Goal: Information Seeking & Learning: Find specific fact

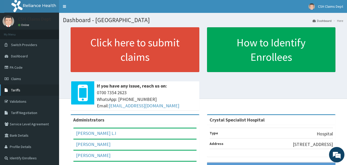
click at [19, 90] on span "Tariffs" at bounding box center [15, 90] width 9 height 5
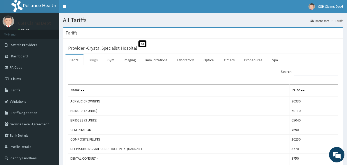
click at [94, 60] on link "Drugs" at bounding box center [93, 60] width 17 height 11
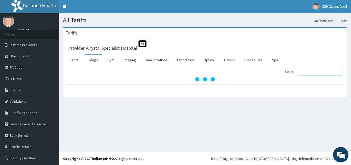
click at [305, 71] on input "Search:" at bounding box center [320, 72] width 44 height 8
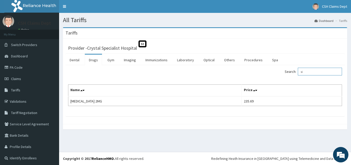
type input "s"
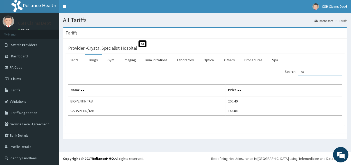
type input "g"
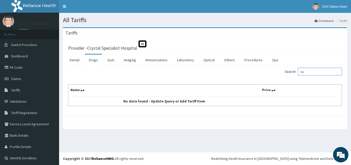
type input "b"
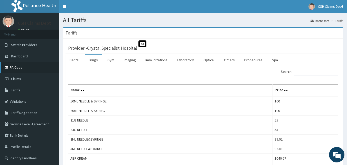
click at [14, 66] on link "PA Code" at bounding box center [29, 67] width 59 height 11
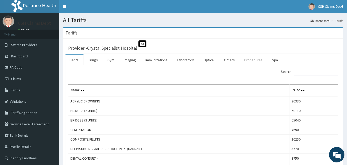
drag, startPoint x: 247, startPoint y: 60, endPoint x: 258, endPoint y: 63, distance: 11.6
click at [247, 60] on link "Procedures" at bounding box center [253, 60] width 26 height 11
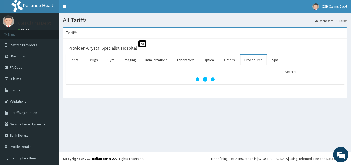
click at [303, 73] on input "Search:" at bounding box center [320, 72] width 44 height 8
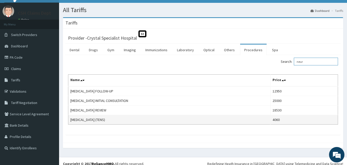
scroll to position [15, 0]
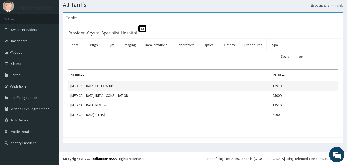
type input "neur"
copy td "12950"
drag, startPoint x: 304, startPoint y: 85, endPoint x: 293, endPoint y: 85, distance: 10.5
click at [293, 85] on td "12950" at bounding box center [305, 86] width 68 height 10
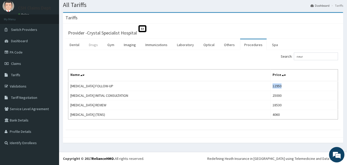
click at [94, 44] on link "Drugs" at bounding box center [93, 44] width 17 height 11
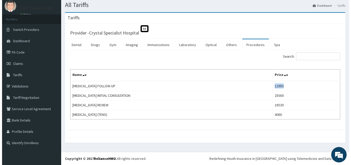
scroll to position [0, 0]
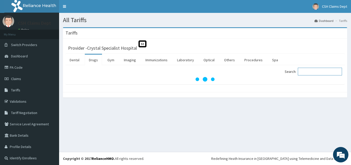
click at [308, 72] on input "Search:" at bounding box center [320, 72] width 44 height 8
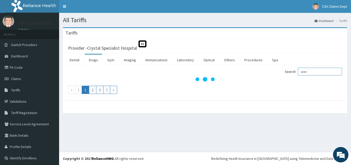
type input "aten"
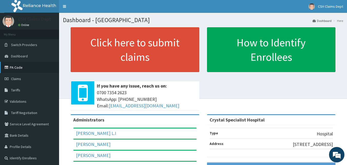
click at [20, 66] on link "PA Code" at bounding box center [29, 67] width 59 height 11
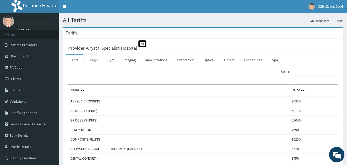
click at [97, 60] on link "Drugs" at bounding box center [93, 60] width 17 height 11
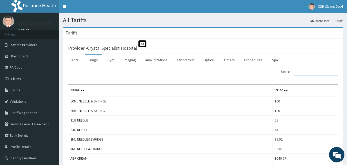
click at [308, 73] on input "Search:" at bounding box center [316, 72] width 44 height 8
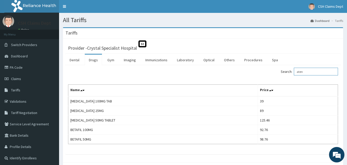
drag, startPoint x: 309, startPoint y: 71, endPoint x: 289, endPoint y: 72, distance: 20.1
click at [289, 72] on label "Search: aten" at bounding box center [309, 72] width 57 height 8
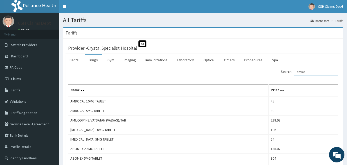
drag, startPoint x: 310, startPoint y: 73, endPoint x: 285, endPoint y: 68, distance: 25.3
click at [285, 68] on div "Search: amlod" at bounding box center [272, 72] width 131 height 9
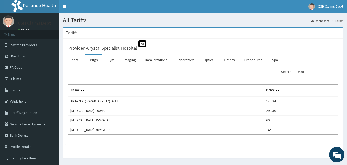
type input "losart"
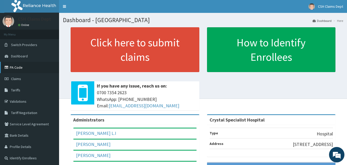
click at [22, 69] on link "PA Code" at bounding box center [29, 67] width 59 height 11
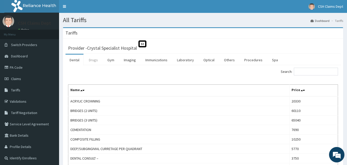
click at [95, 60] on link "Drugs" at bounding box center [93, 60] width 17 height 11
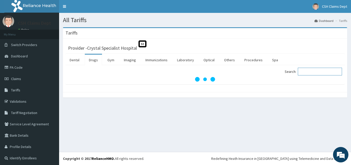
click at [307, 71] on input "Search:" at bounding box center [320, 72] width 44 height 8
drag, startPoint x: 307, startPoint y: 71, endPoint x: 287, endPoint y: 73, distance: 19.9
click at [287, 73] on label "Search: p" at bounding box center [313, 72] width 57 height 8
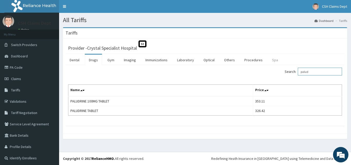
drag, startPoint x: 313, startPoint y: 73, endPoint x: 267, endPoint y: 63, distance: 46.2
click at [267, 63] on div "Dental Drugs Gym Imaging Immunizations Laboratory Optical Others Procedures Spa…" at bounding box center [205, 90] width 279 height 72
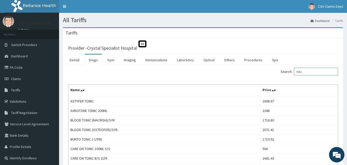
drag, startPoint x: 301, startPoint y: 71, endPoint x: 256, endPoint y: 70, distance: 45.0
click at [257, 70] on div "Search: folic" at bounding box center [272, 72] width 131 height 9
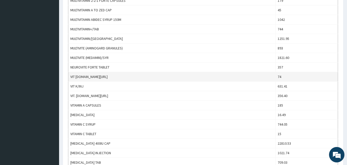
scroll to position [437, 0]
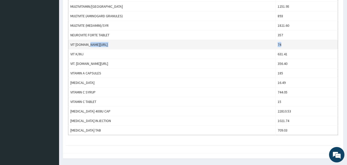
copy tr "74"
drag, startPoint x: 289, startPoint y: 45, endPoint x: 278, endPoint y: 44, distance: 10.6
click at [278, 44] on tr "VIT B.CO/TAB 74" at bounding box center [203, 45] width 270 height 10
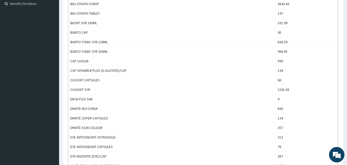
scroll to position [26, 0]
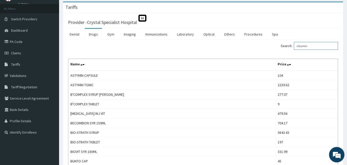
drag, startPoint x: 312, startPoint y: 47, endPoint x: 285, endPoint y: 46, distance: 27.8
click at [285, 46] on div "Search: vitamin" at bounding box center [272, 46] width 131 height 9
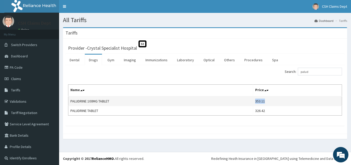
copy tr "353.11"
drag, startPoint x: 267, startPoint y: 102, endPoint x: 250, endPoint y: 102, distance: 17.8
click at [250, 102] on tr "PALUDRINE 100MG TABLET 353.11" at bounding box center [205, 101] width 274 height 10
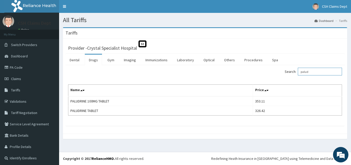
drag, startPoint x: 312, startPoint y: 71, endPoint x: 255, endPoint y: 66, distance: 57.8
click at [255, 66] on div "Search: palud Name Price PALUDRINE 100MG TABLET 353.11 PALUDRINE TABLET 326.42" at bounding box center [205, 95] width 279 height 61
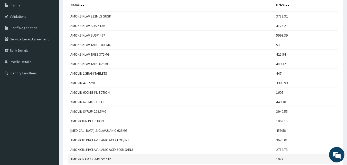
scroll to position [51, 0]
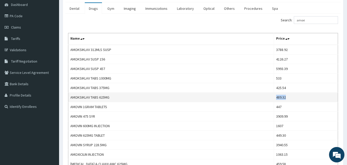
copy td "489.32"
drag, startPoint x: 292, startPoint y: 98, endPoint x: 278, endPoint y: 98, distance: 14.2
click at [278, 98] on td "489.32" at bounding box center [306, 98] width 64 height 10
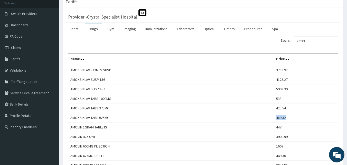
scroll to position [0, 0]
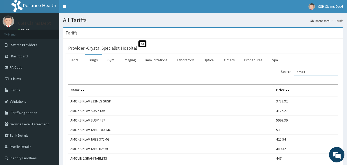
drag, startPoint x: 315, startPoint y: 71, endPoint x: 281, endPoint y: 69, distance: 34.2
click at [281, 69] on div "Search: amoxi" at bounding box center [272, 72] width 131 height 9
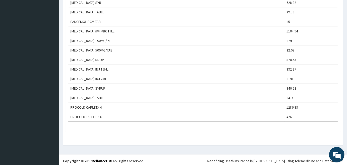
scroll to position [386, 0]
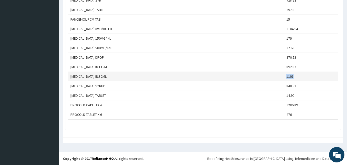
copy td "1191"
drag, startPoint x: 296, startPoint y: 77, endPoint x: 282, endPoint y: 76, distance: 13.9
click at [285, 76] on td "1191" at bounding box center [312, 77] width 54 height 10
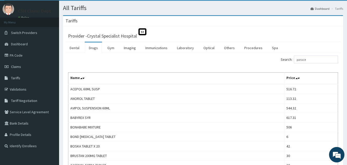
scroll to position [0, 0]
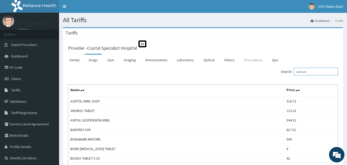
drag, startPoint x: 288, startPoint y: 68, endPoint x: 244, endPoint y: 62, distance: 44.4
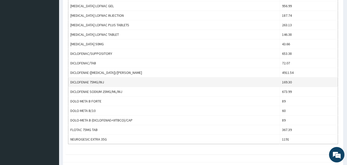
scroll to position [164, 0]
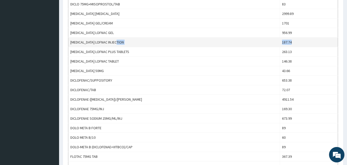
copy tr "187.74"
drag, startPoint x: 292, startPoint y: 41, endPoint x: 273, endPoint y: 41, distance: 18.8
click at [273, 41] on tr "DICLOFENAC LOFNAC INJECTION 187.74" at bounding box center [203, 43] width 270 height 10
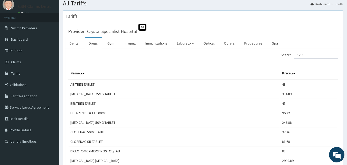
scroll to position [0, 0]
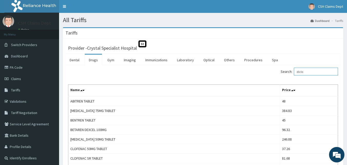
drag, startPoint x: 316, startPoint y: 73, endPoint x: 273, endPoint y: 73, distance: 42.9
click at [273, 73] on div "Search: diclo" at bounding box center [272, 72] width 131 height 9
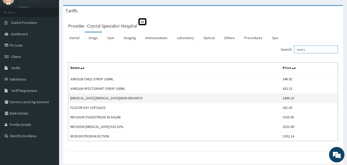
scroll to position [44, 0]
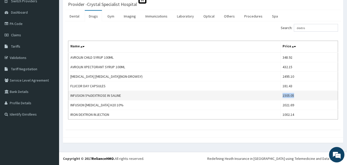
drag, startPoint x: 287, startPoint y: 96, endPoint x: 272, endPoint y: 95, distance: 15.4
click at [281, 95] on td "1505.05" at bounding box center [310, 96] width 58 height 10
copy td "1505.05"
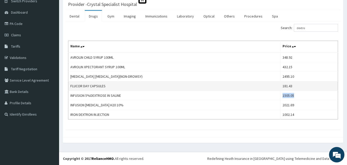
copy td "1505.05"
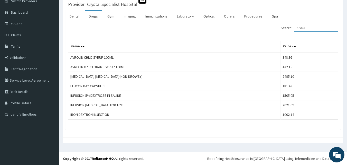
drag, startPoint x: 314, startPoint y: 28, endPoint x: 276, endPoint y: 26, distance: 37.6
click at [277, 26] on div "Search: dextro" at bounding box center [272, 28] width 131 height 9
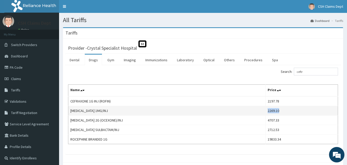
copy td "2269.10"
drag, startPoint x: 282, startPoint y: 111, endPoint x: 267, endPoint y: 111, distance: 14.7
click at [267, 111] on td "2269.10" at bounding box center [302, 111] width 73 height 10
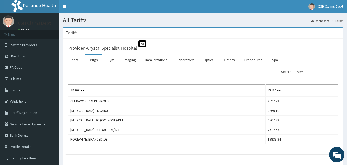
drag, startPoint x: 314, startPoint y: 72, endPoint x: 287, endPoint y: 71, distance: 26.8
click at [287, 71] on label "Search: ceftr" at bounding box center [309, 72] width 57 height 8
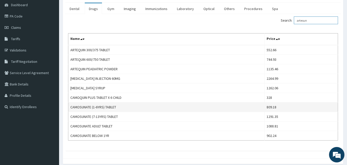
scroll to position [51, 0]
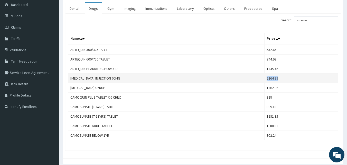
copy td "2264.99"
click at [271, 78] on td "2264.99" at bounding box center [302, 79] width 74 height 10
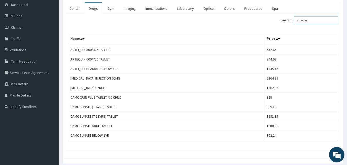
drag, startPoint x: 313, startPoint y: 21, endPoint x: 275, endPoint y: 15, distance: 38.8
click at [275, 15] on div "Search: artesun Name Price ARTEQUIN 300/375 TABLET 552.66 ARTEQUIN 600/750 TABL…" at bounding box center [203, 82] width 275 height 137
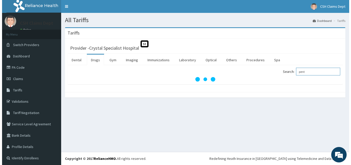
scroll to position [0, 0]
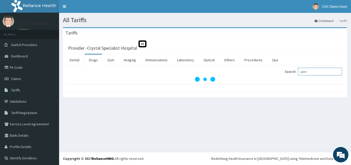
type input "pent"
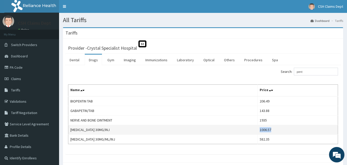
copy td "1006.57"
drag, startPoint x: 287, startPoint y: 130, endPoint x: 274, endPoint y: 131, distance: 13.7
click at [274, 131] on td "1006.57" at bounding box center [298, 130] width 80 height 10
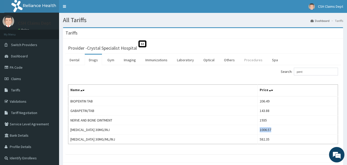
click at [249, 61] on link "Procedures" at bounding box center [253, 60] width 26 height 11
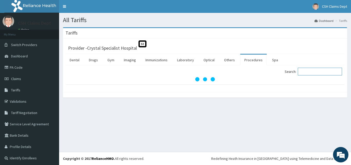
click at [304, 71] on input "Search:" at bounding box center [320, 72] width 44 height 8
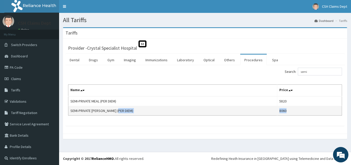
drag, startPoint x: 273, startPoint y: 110, endPoint x: 260, endPoint y: 111, distance: 12.9
click at [260, 111] on tr "SEMI-PRIVATE WARD (PER DIEM) 8060" at bounding box center [205, 111] width 274 height 10
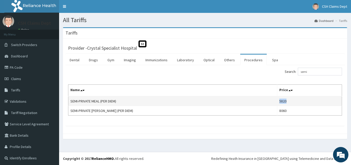
drag, startPoint x: 270, startPoint y: 102, endPoint x: 260, endPoint y: 101, distance: 9.5
click at [260, 101] on tr "SEMI-PRIVATE MEAL (PER DIEM) 5820" at bounding box center [205, 101] width 274 height 10
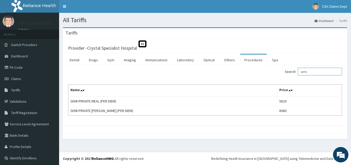
drag, startPoint x: 292, startPoint y: 71, endPoint x: 274, endPoint y: 71, distance: 18.5
click at [274, 71] on div "Search: semi" at bounding box center [275, 72] width 133 height 9
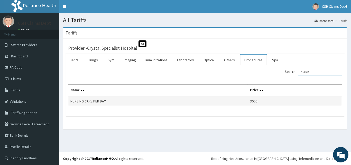
type input "nursin"
drag, startPoint x: 264, startPoint y: 102, endPoint x: 246, endPoint y: 101, distance: 18.3
click at [246, 101] on tr "NURSING CARE PER DAY 3000" at bounding box center [205, 101] width 274 height 10
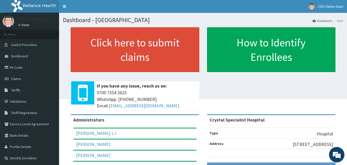
click at [18, 67] on link "PA Code" at bounding box center [29, 67] width 59 height 11
